Goal: Find contact information: Find contact information

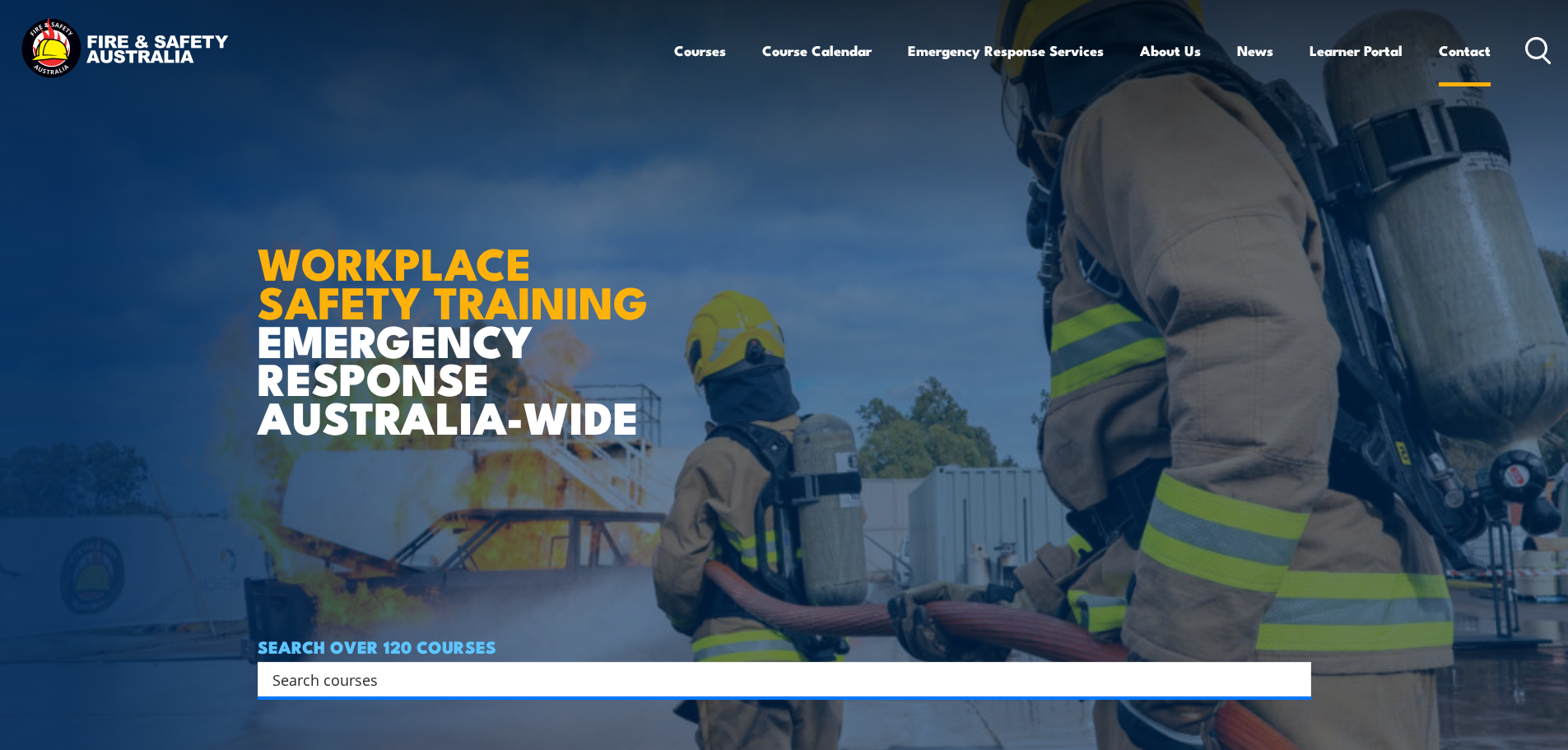
click at [1448, 43] on link "Contact" at bounding box center [1465, 50] width 52 height 43
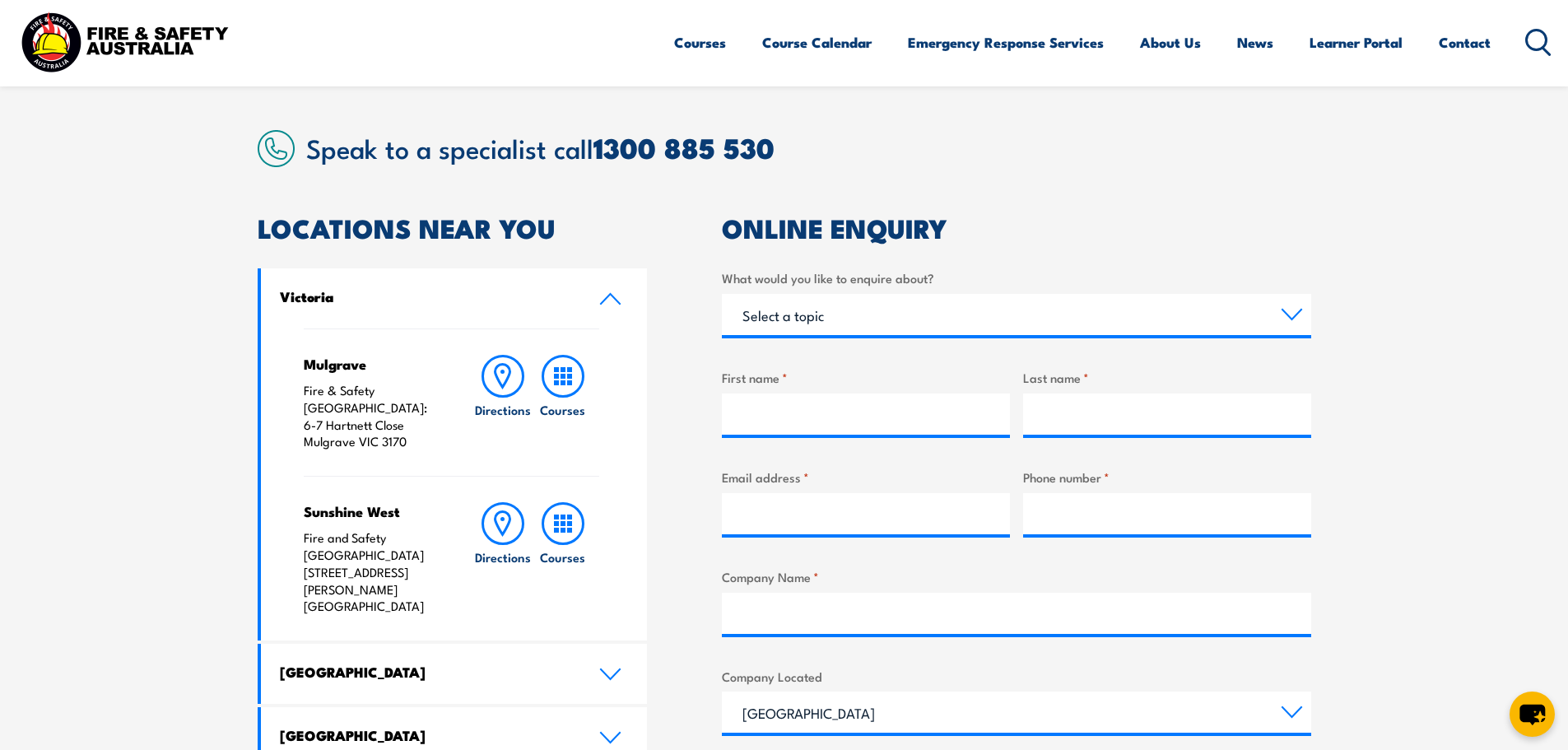
scroll to position [412, 0]
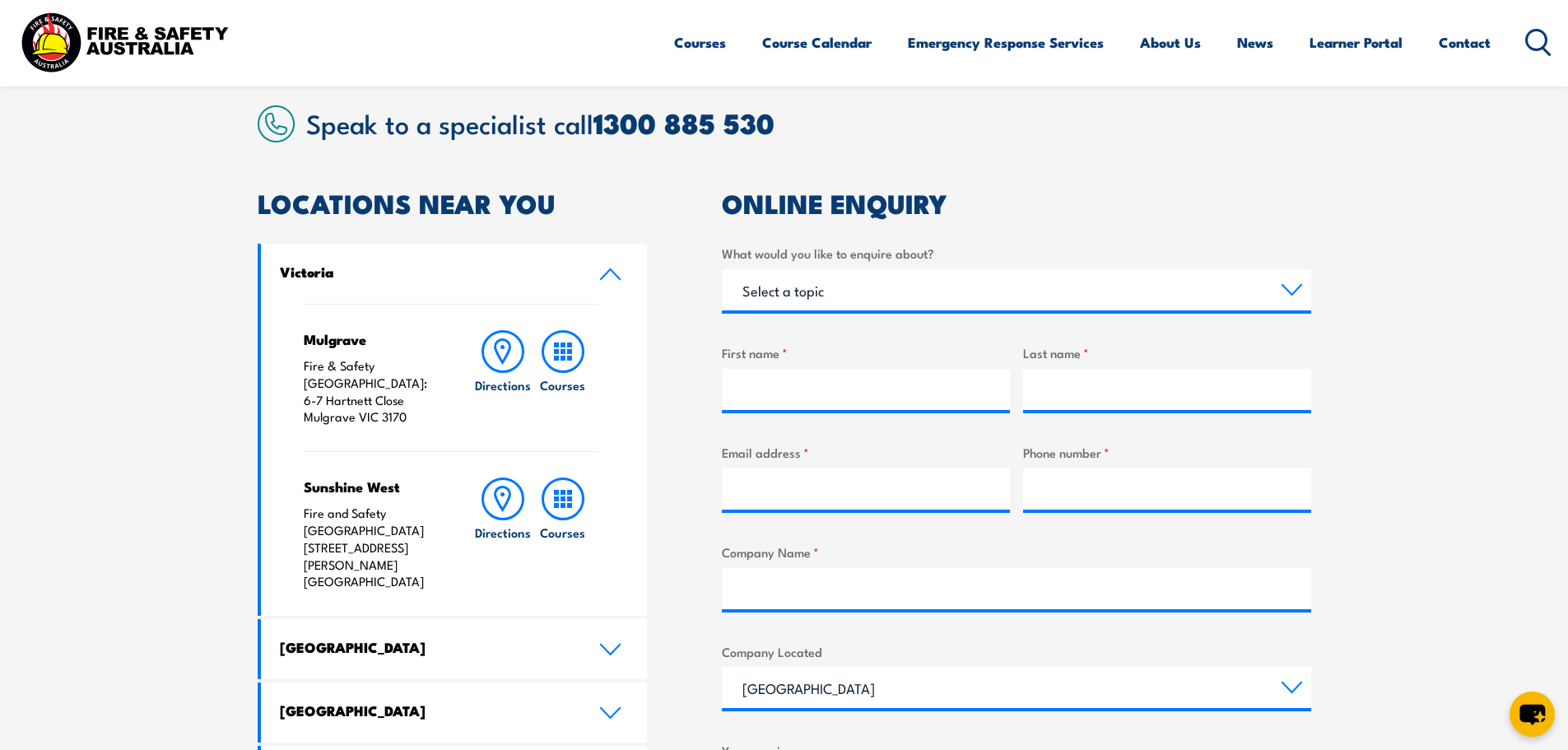
click at [598, 283] on link "Victoria" at bounding box center [454, 273] width 387 height 60
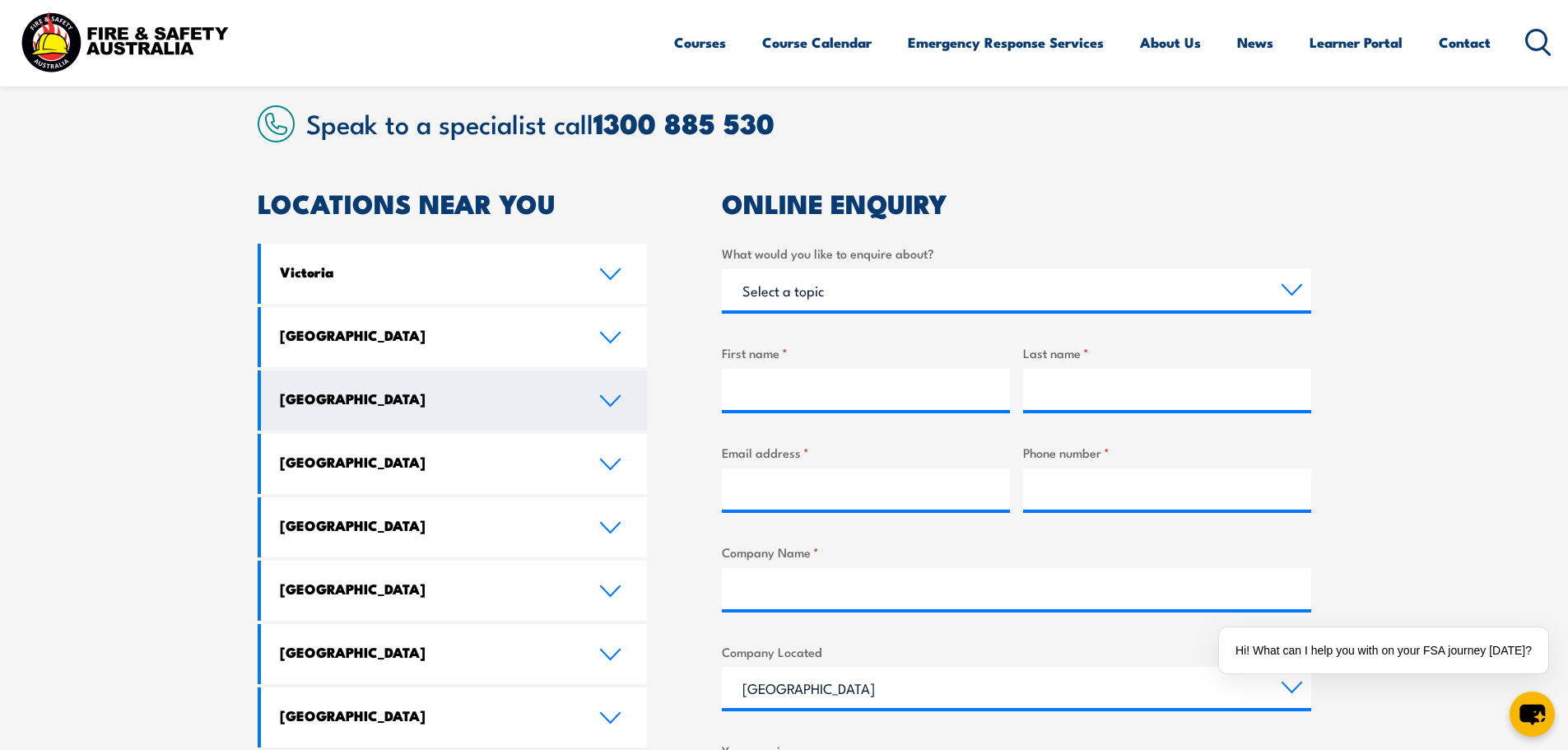
click at [606, 390] on link "[GEOGRAPHIC_DATA]" at bounding box center [454, 400] width 387 height 60
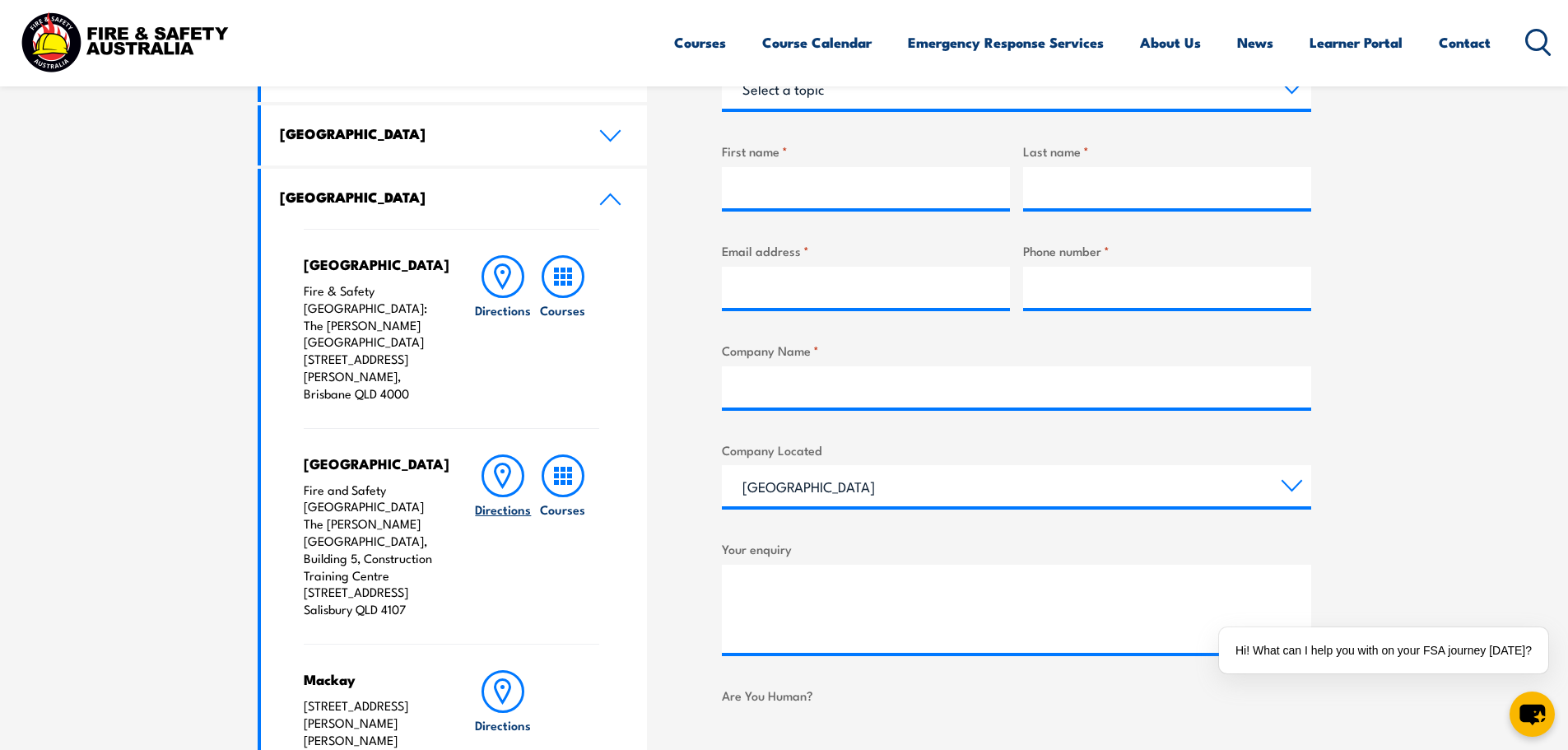
scroll to position [576, 0]
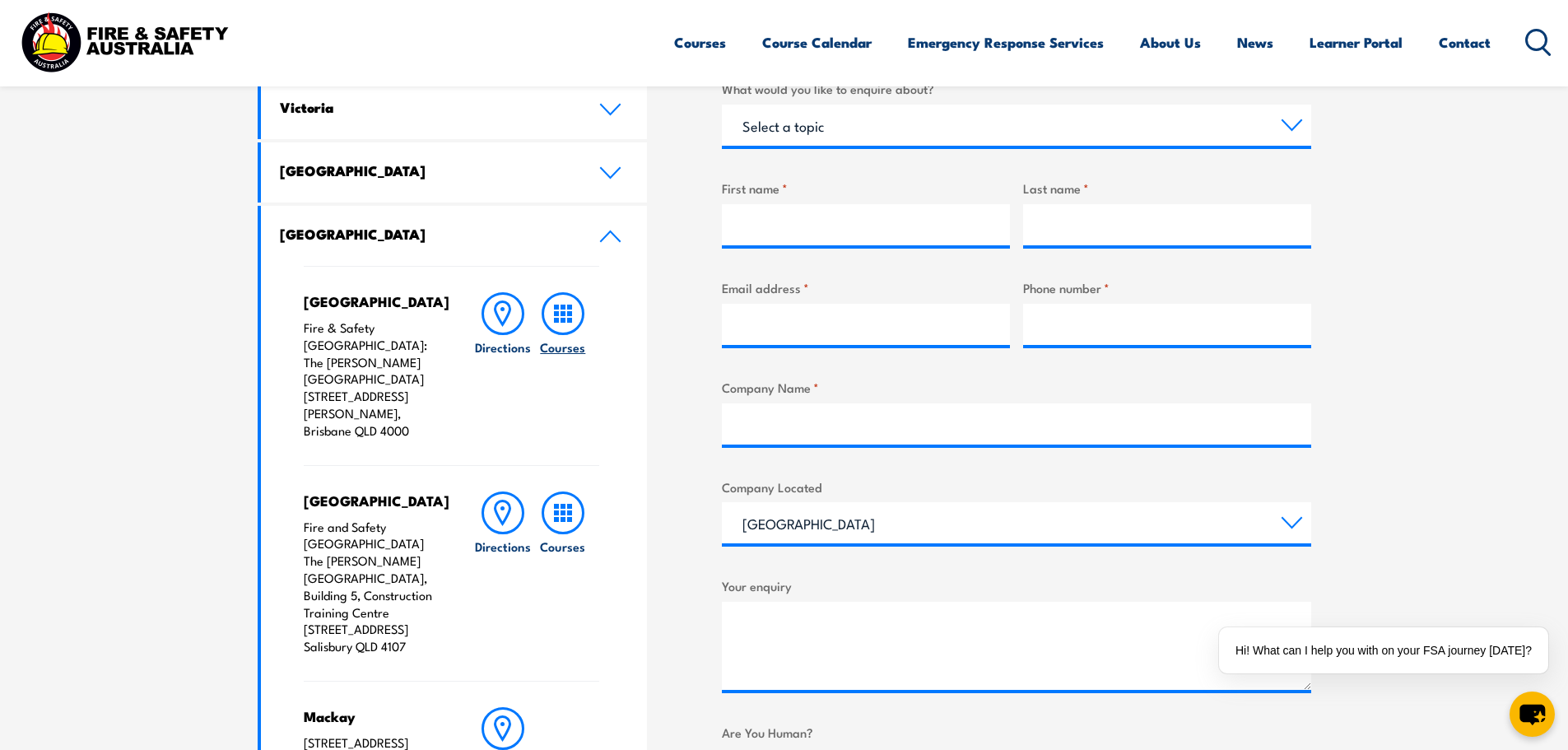
click at [563, 317] on rect at bounding box center [563, 320] width 5 height 5
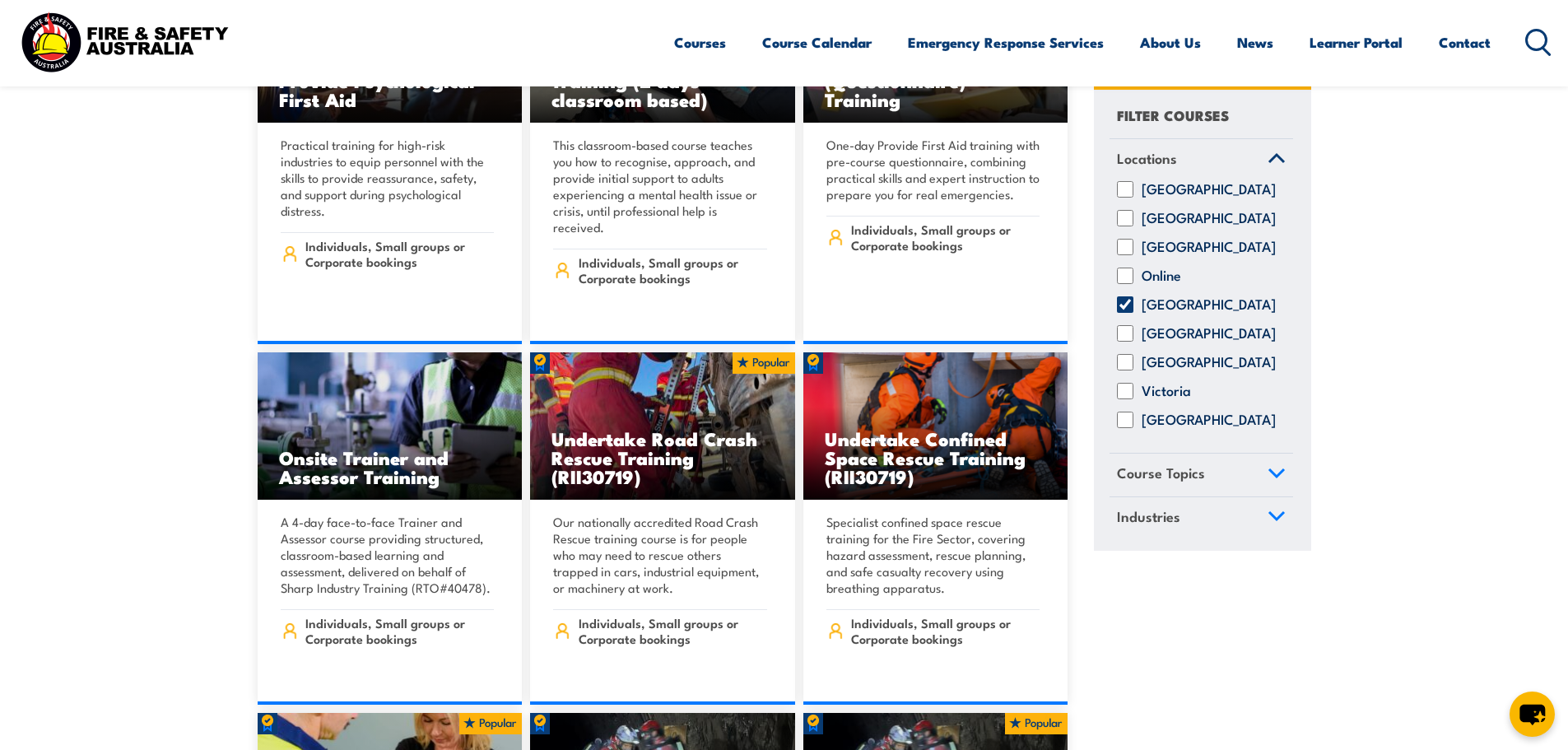
scroll to position [329, 0]
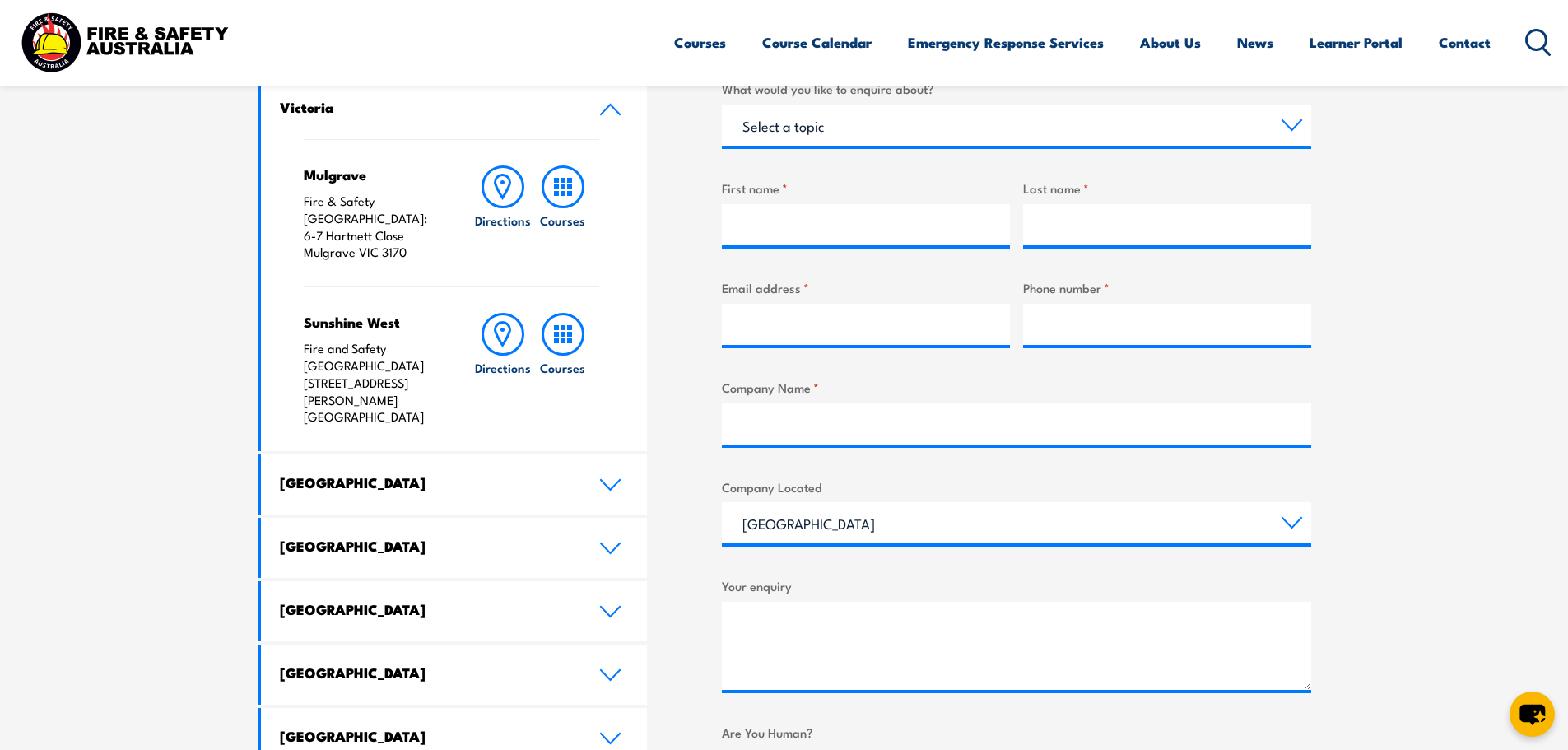
click at [607, 108] on icon at bounding box center [611, 109] width 19 height 10
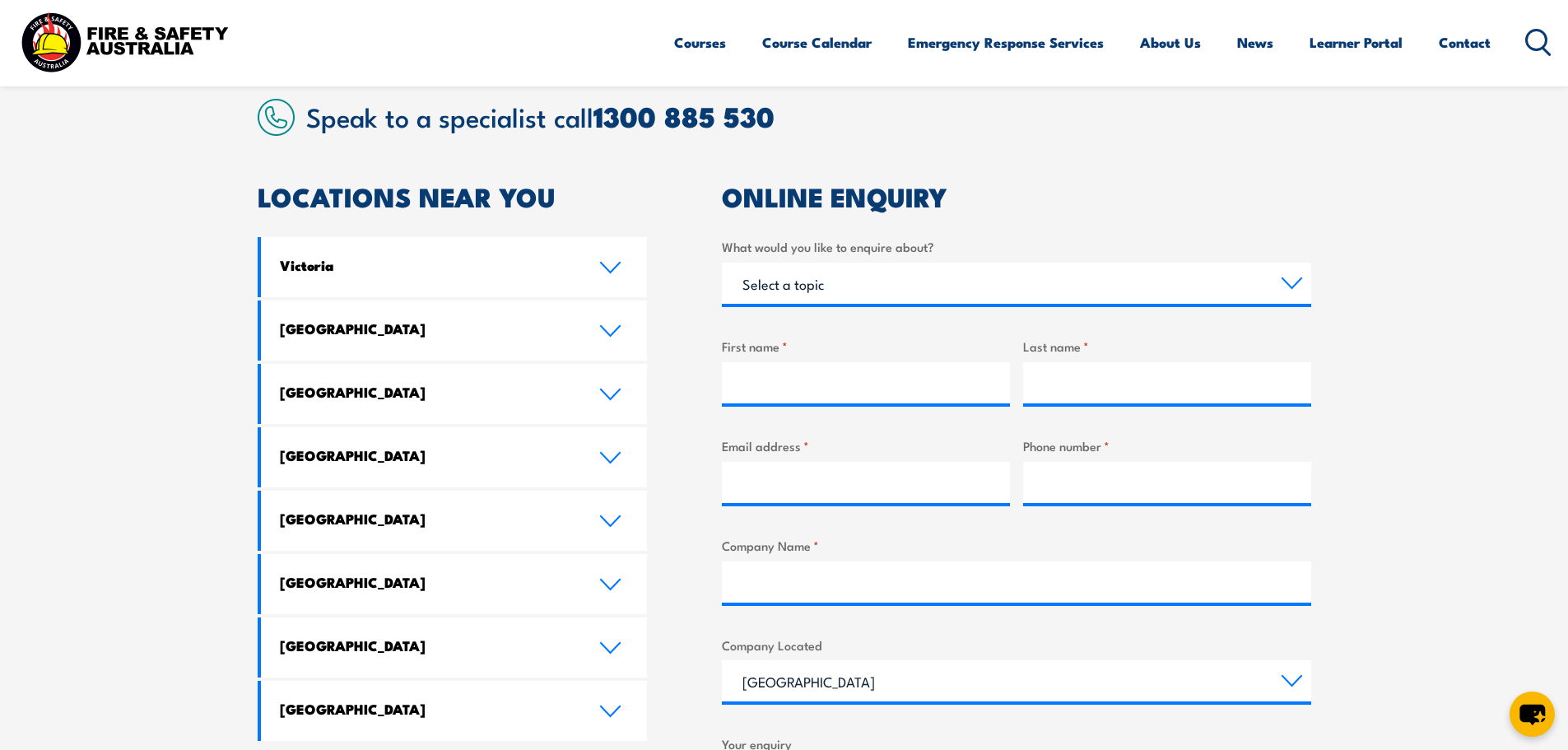
scroll to position [412, 0]
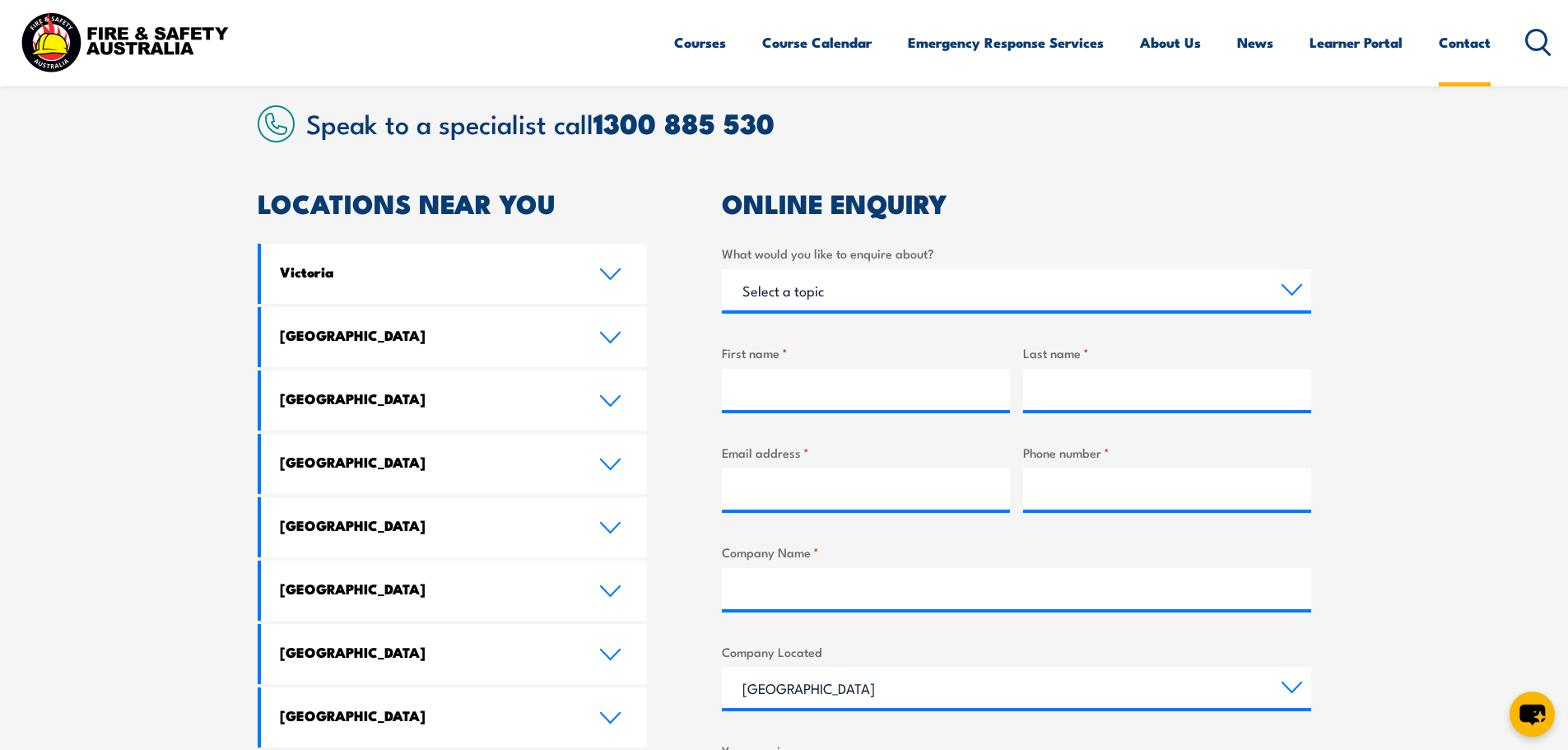
click at [1473, 44] on link "Contact" at bounding box center [1465, 42] width 52 height 43
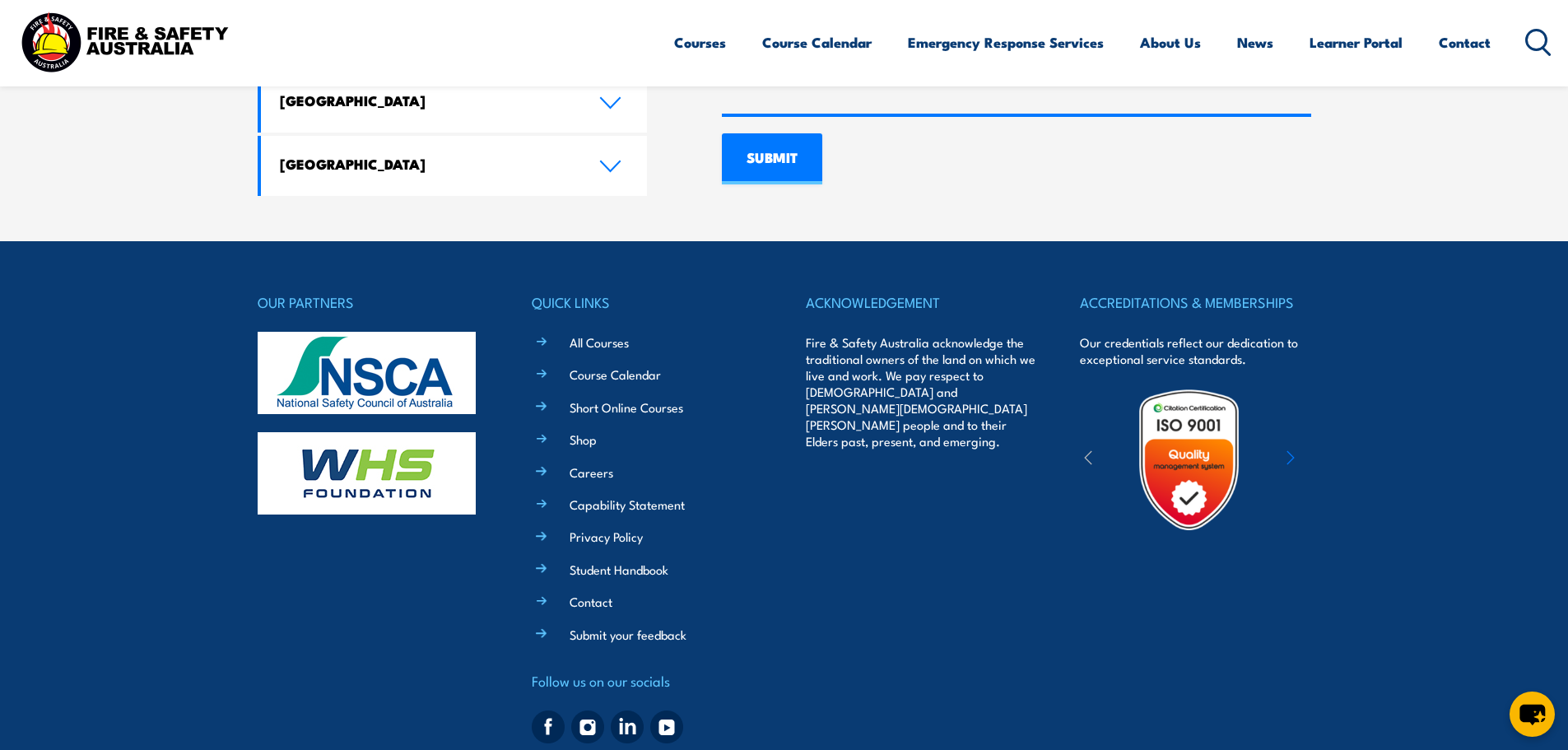
scroll to position [1313, 0]
